Goal: Task Accomplishment & Management: Manage account settings

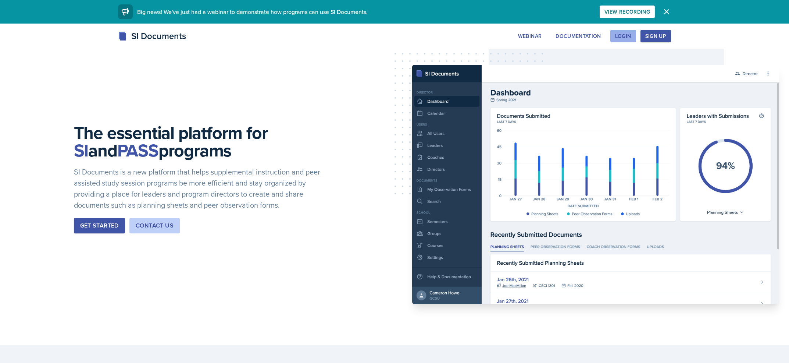
click at [622, 34] on div "Login" at bounding box center [623, 36] width 16 height 6
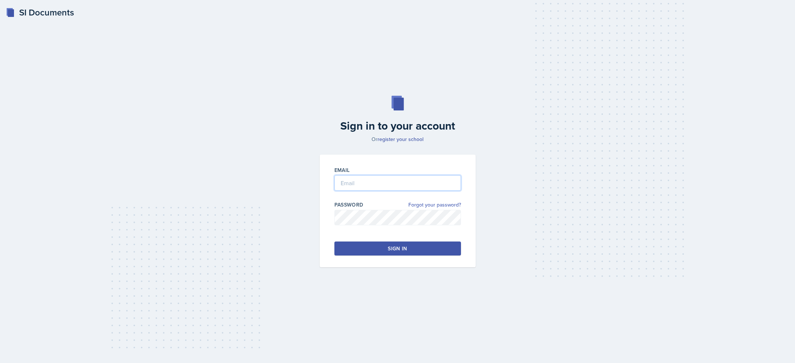
type input "[EMAIL_ADDRESS][DOMAIN_NAME]"
click at [405, 245] on div "Sign in" at bounding box center [397, 248] width 19 height 7
